Goal: Find specific page/section: Find specific page/section

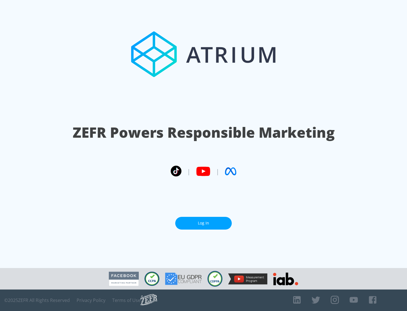
click at [204, 223] on link "Log In" at bounding box center [203, 223] width 57 height 13
